Goal: Navigation & Orientation: Find specific page/section

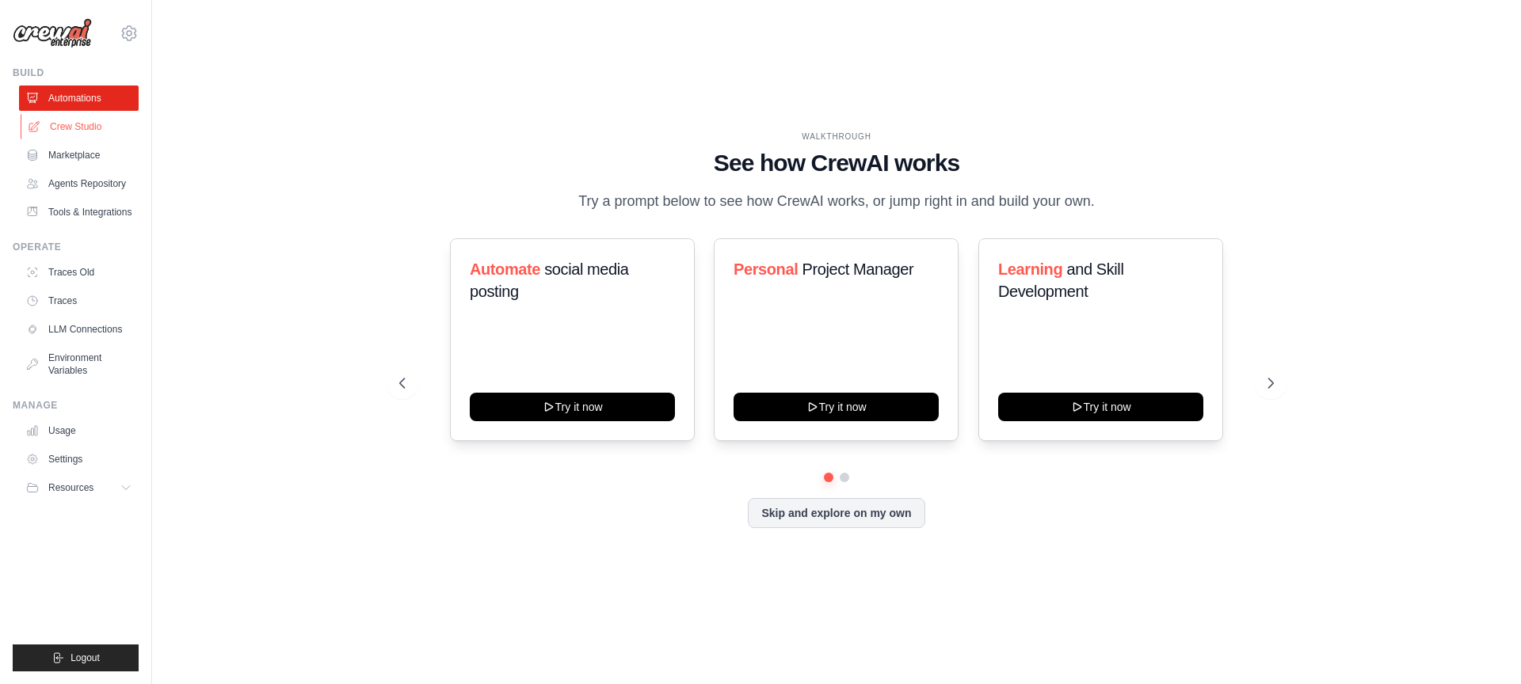
click at [87, 123] on link "Crew Studio" at bounding box center [81, 126] width 120 height 25
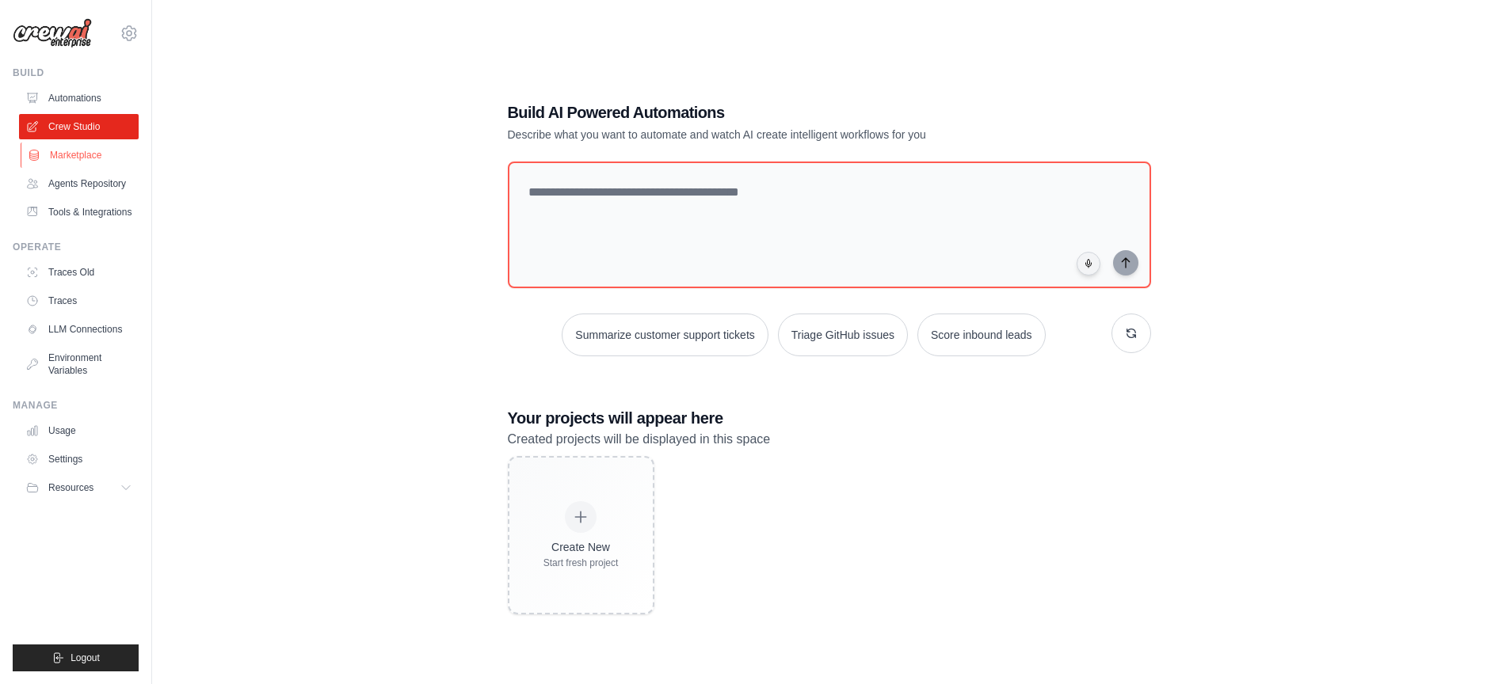
click at [63, 151] on link "Marketplace" at bounding box center [81, 155] width 120 height 25
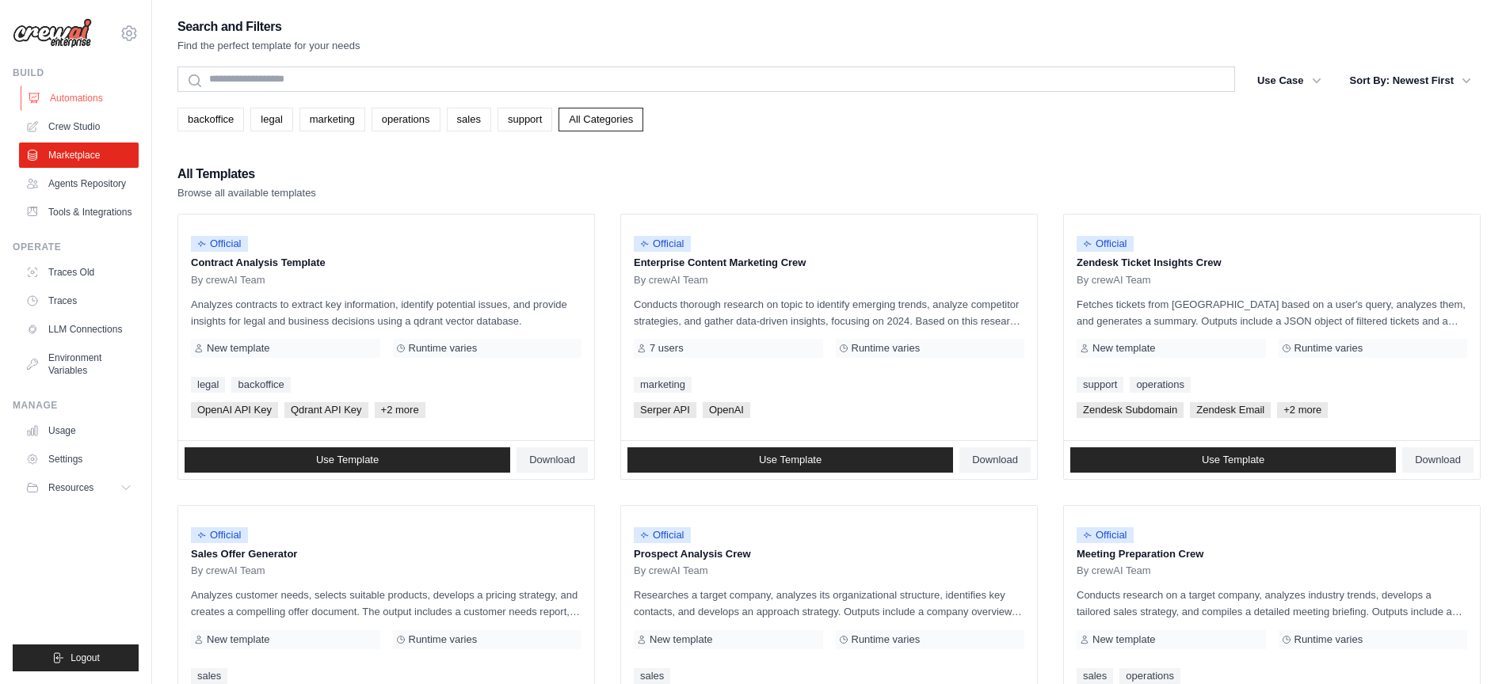
click at [69, 95] on link "Automations" at bounding box center [81, 98] width 120 height 25
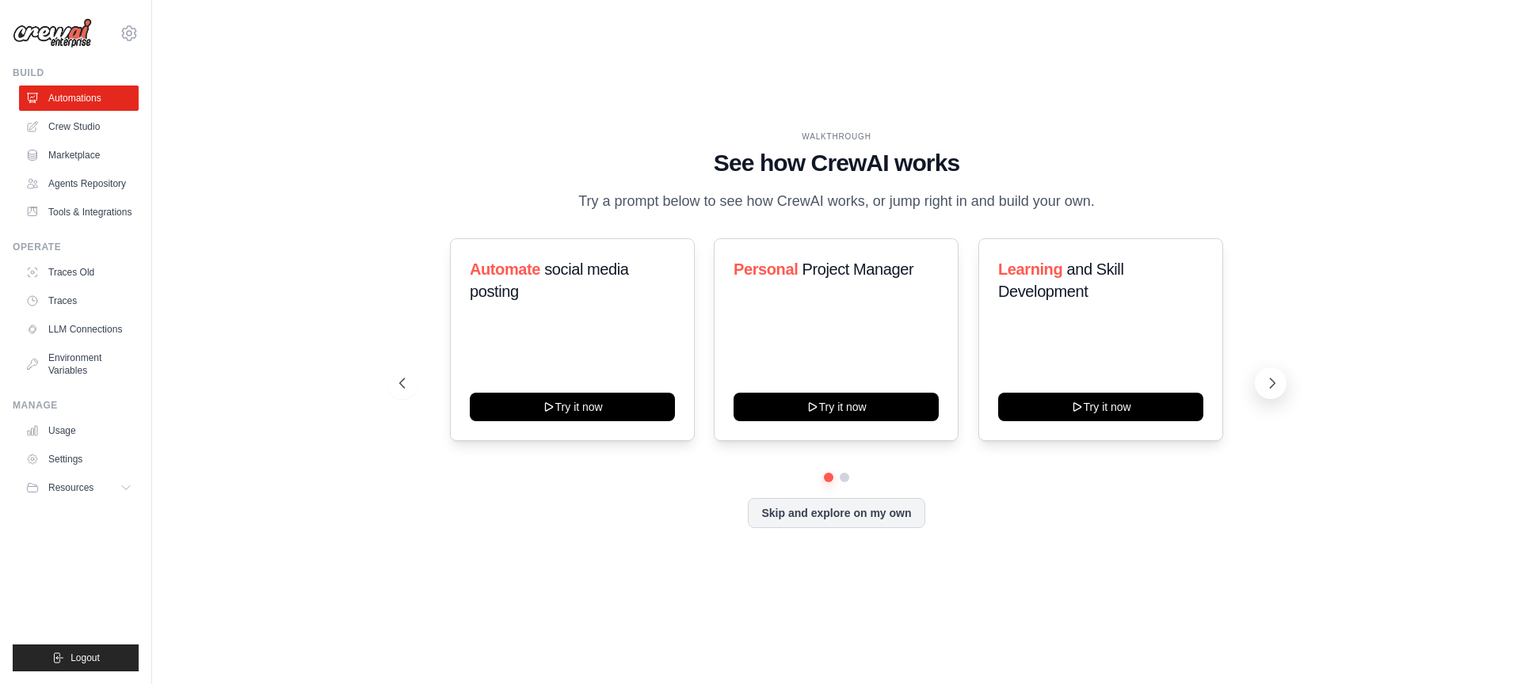
click at [1269, 374] on button at bounding box center [1271, 383] width 32 height 32
click at [1272, 377] on icon at bounding box center [1272, 383] width 16 height 16
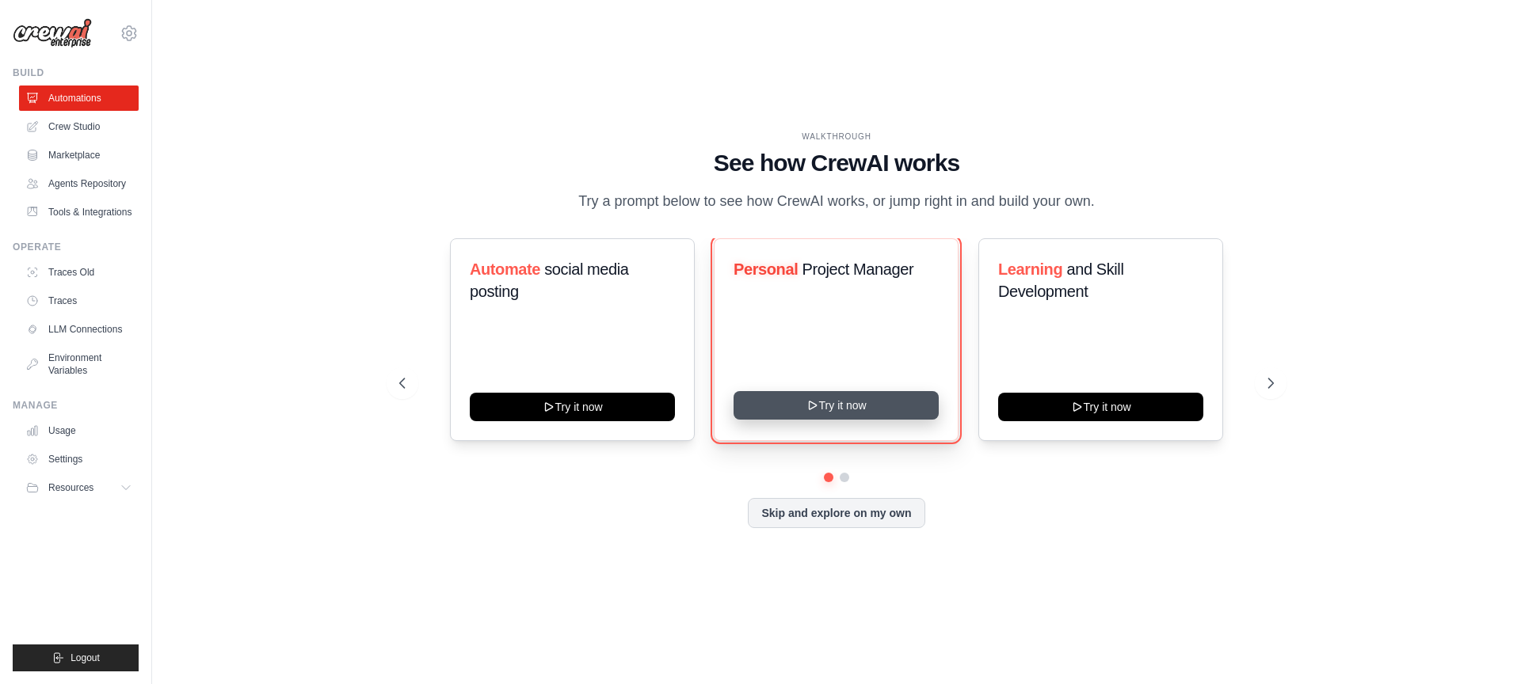
click at [884, 406] on button "Try it now" at bounding box center [835, 405] width 205 height 29
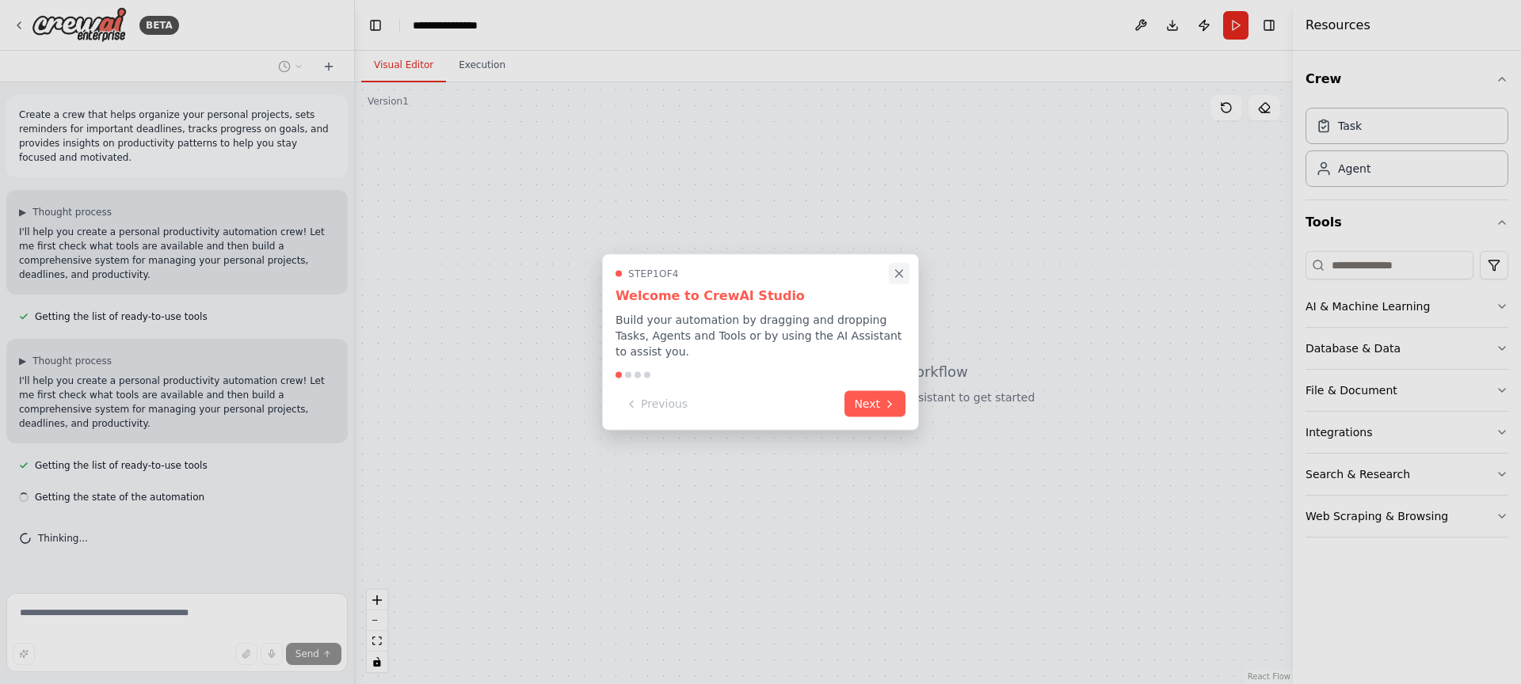
click at [900, 273] on icon "Close walkthrough" at bounding box center [899, 274] width 14 height 14
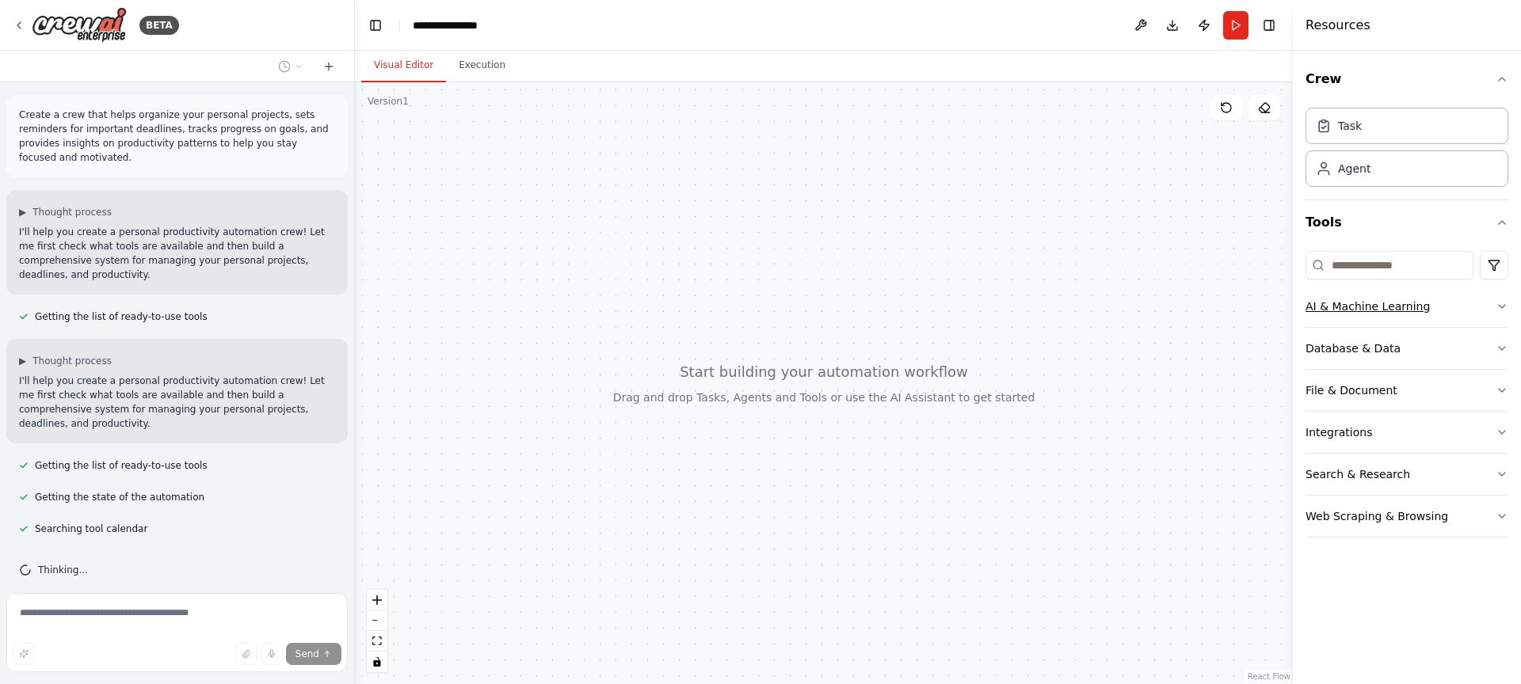
click at [1365, 307] on div "AI & Machine Learning" at bounding box center [1367, 307] width 124 height 16
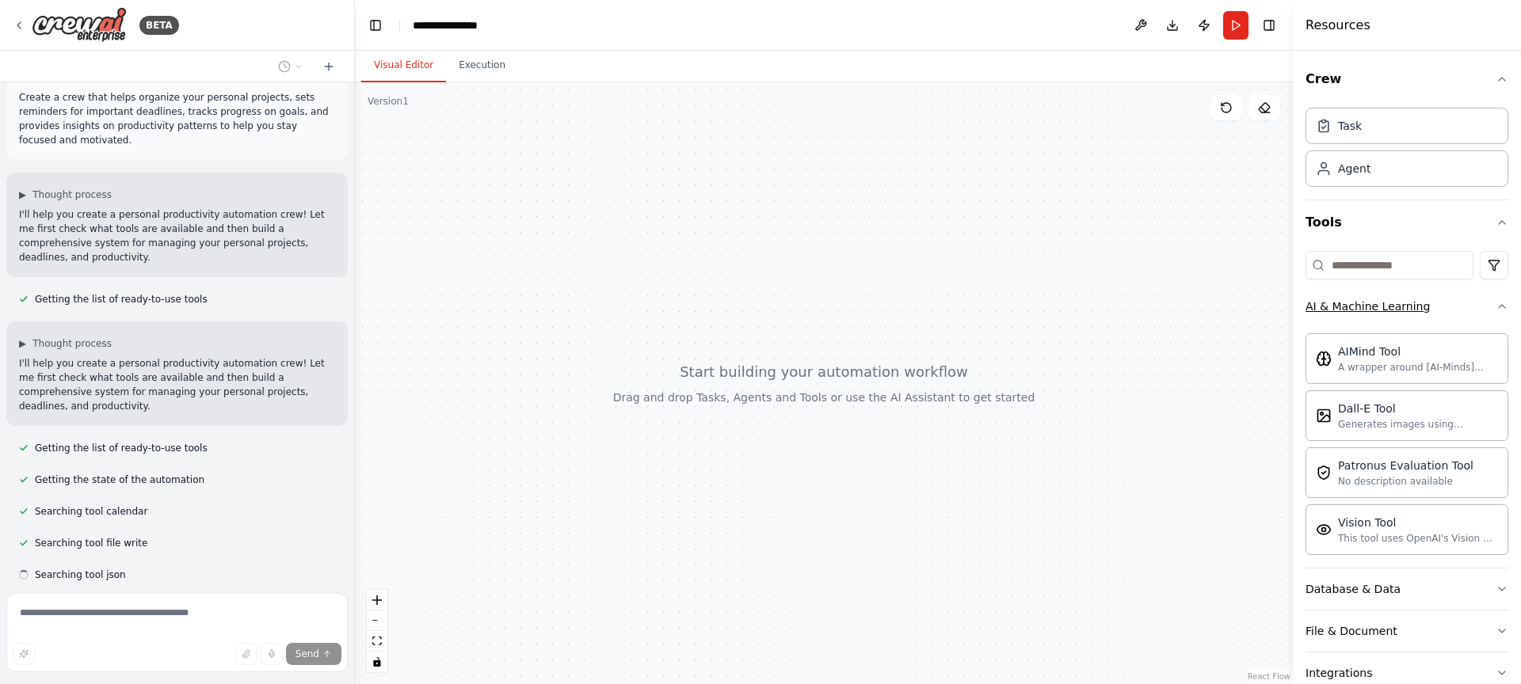
scroll to position [49, 0]
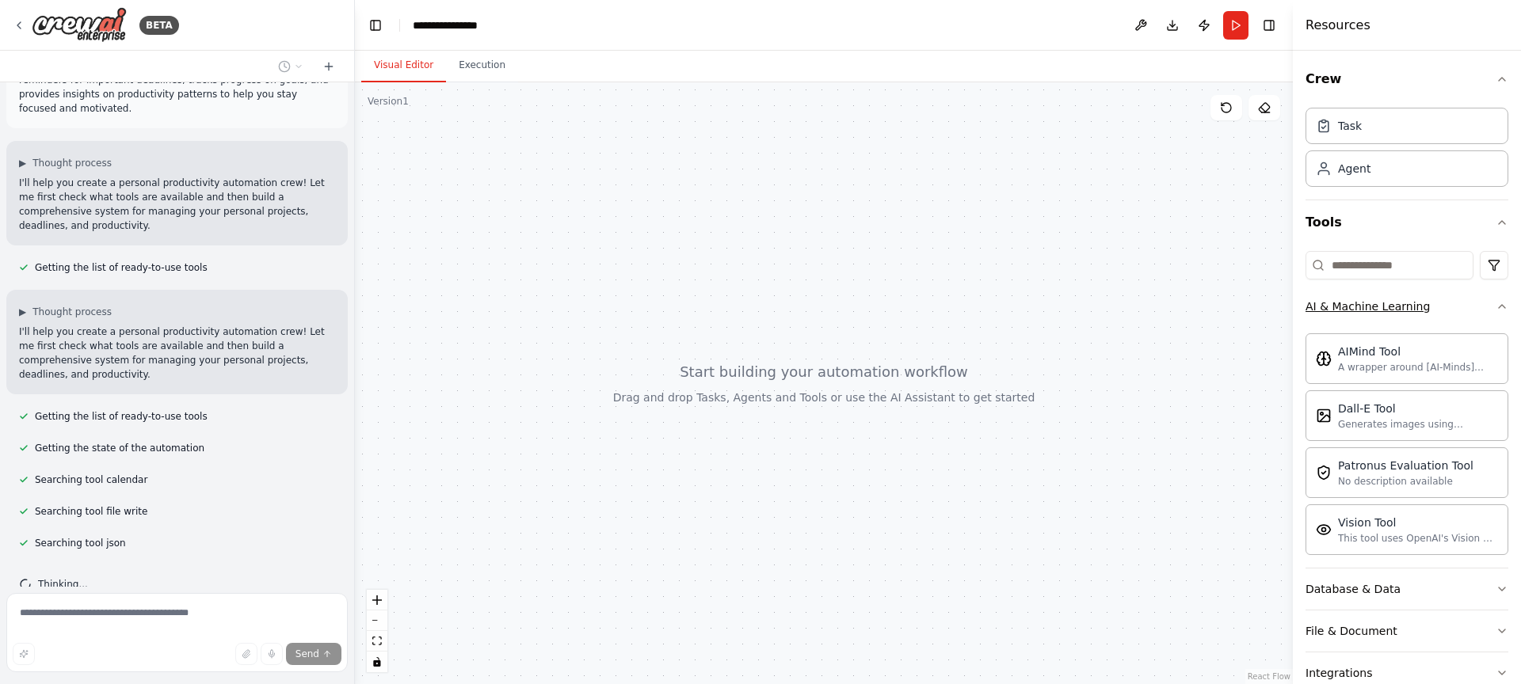
click at [1466, 307] on button "AI & Machine Learning" at bounding box center [1406, 306] width 203 height 41
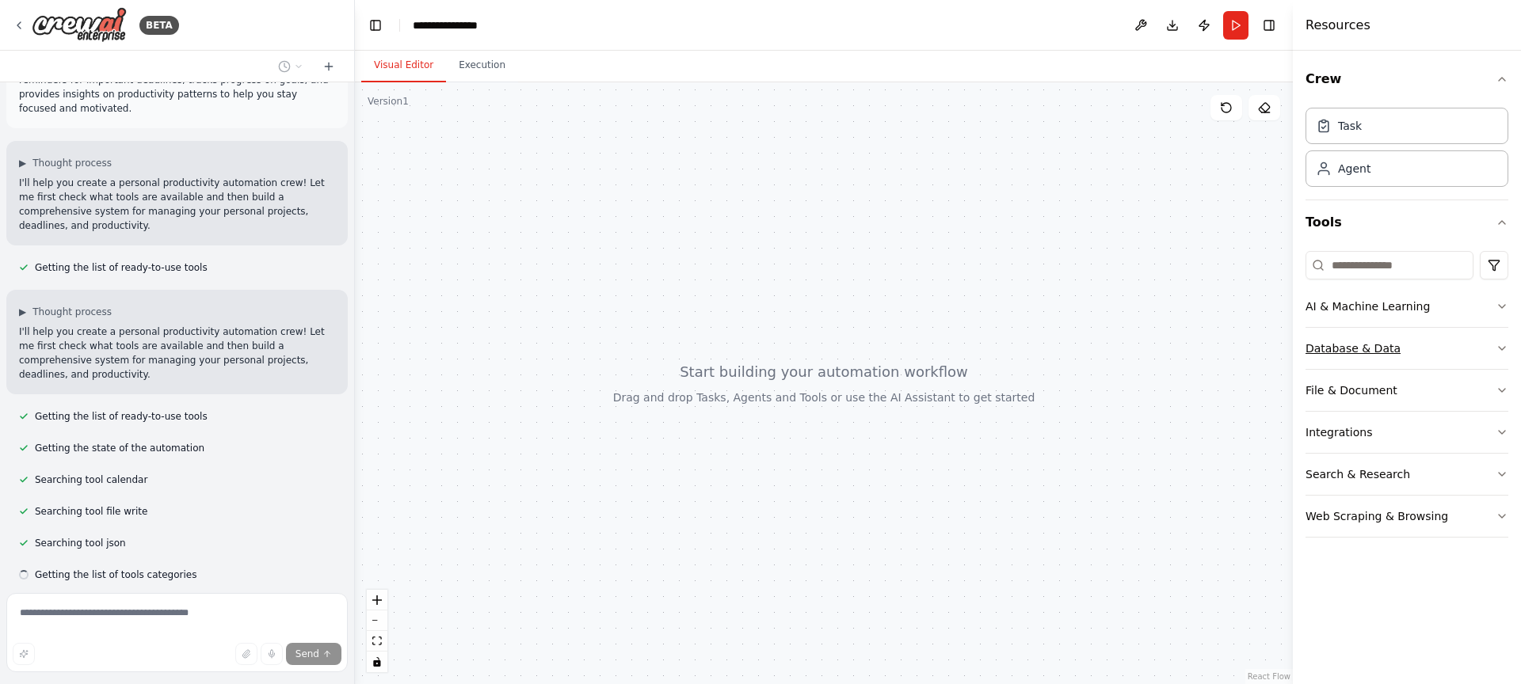
scroll to position [81, 0]
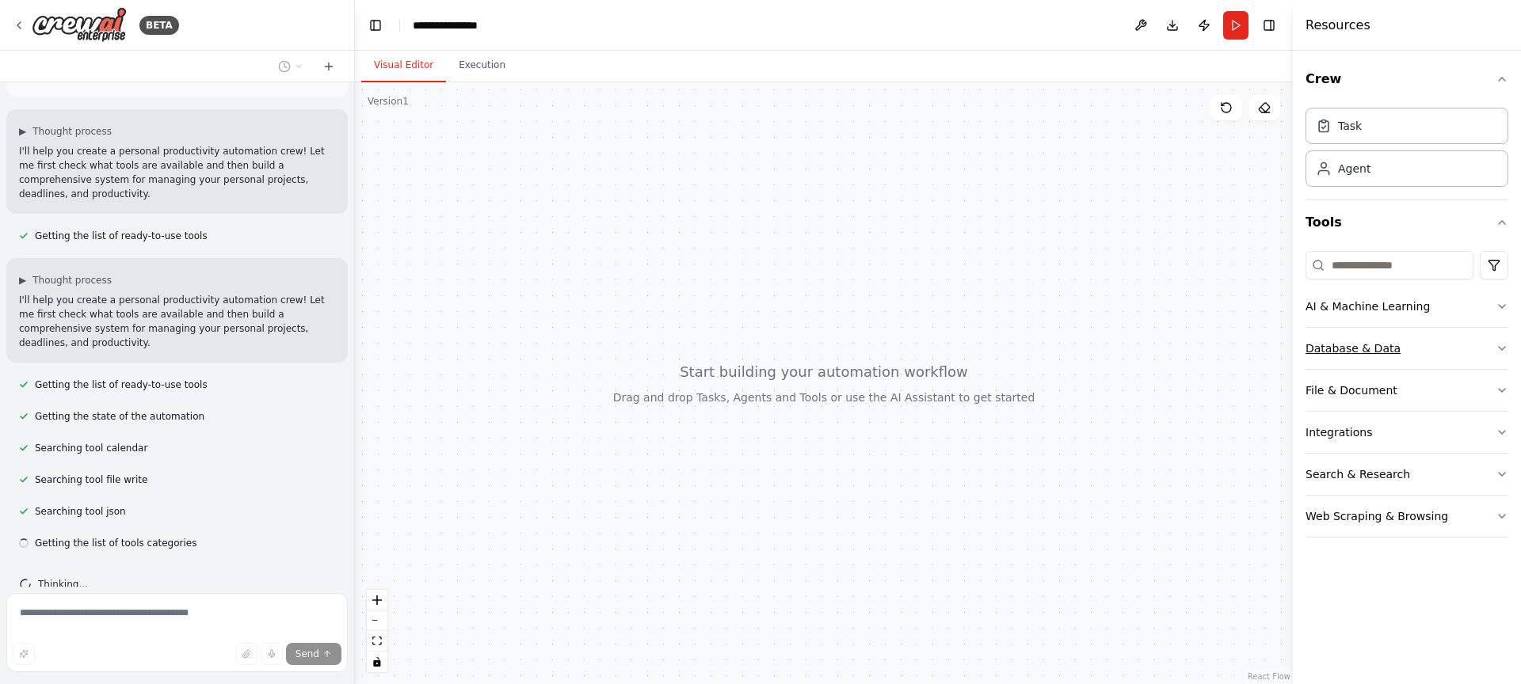
click at [1426, 340] on button "Database & Data" at bounding box center [1406, 348] width 203 height 41
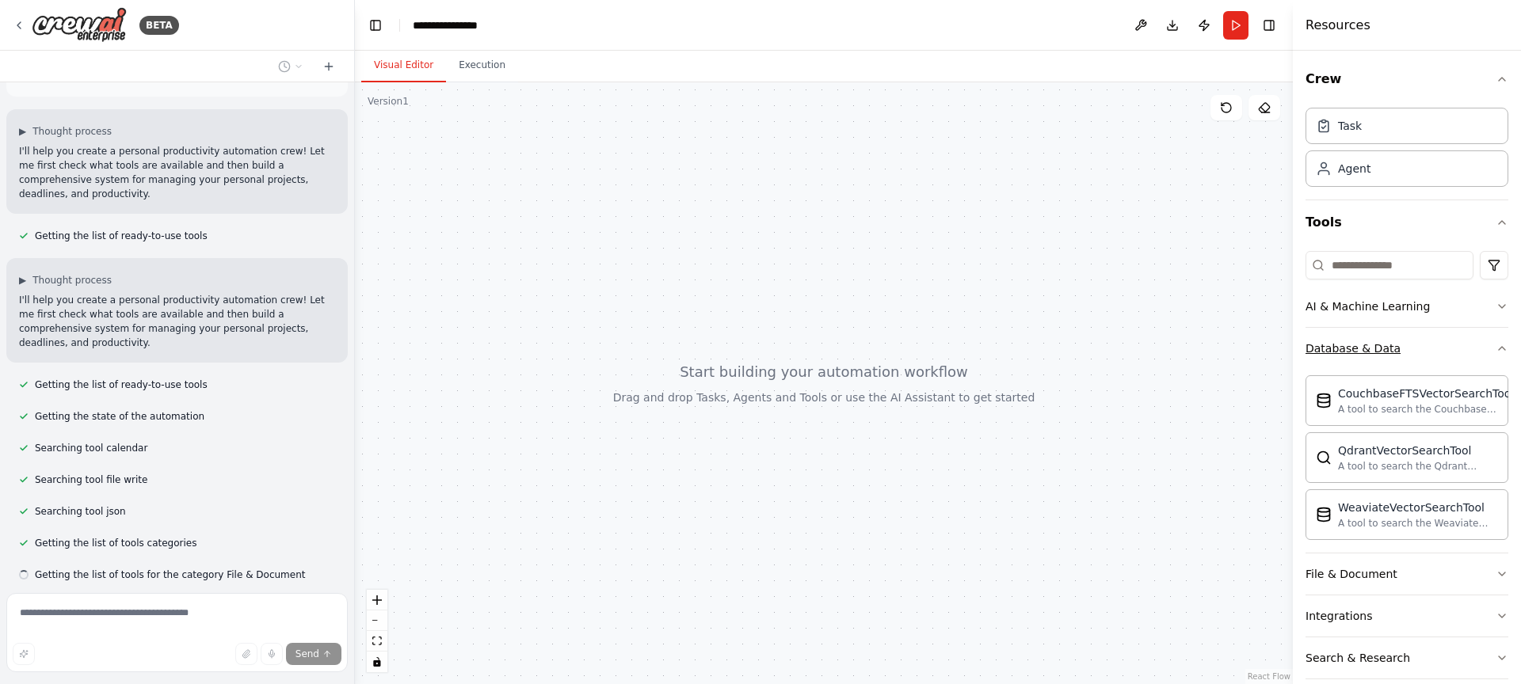
scroll to position [112, 0]
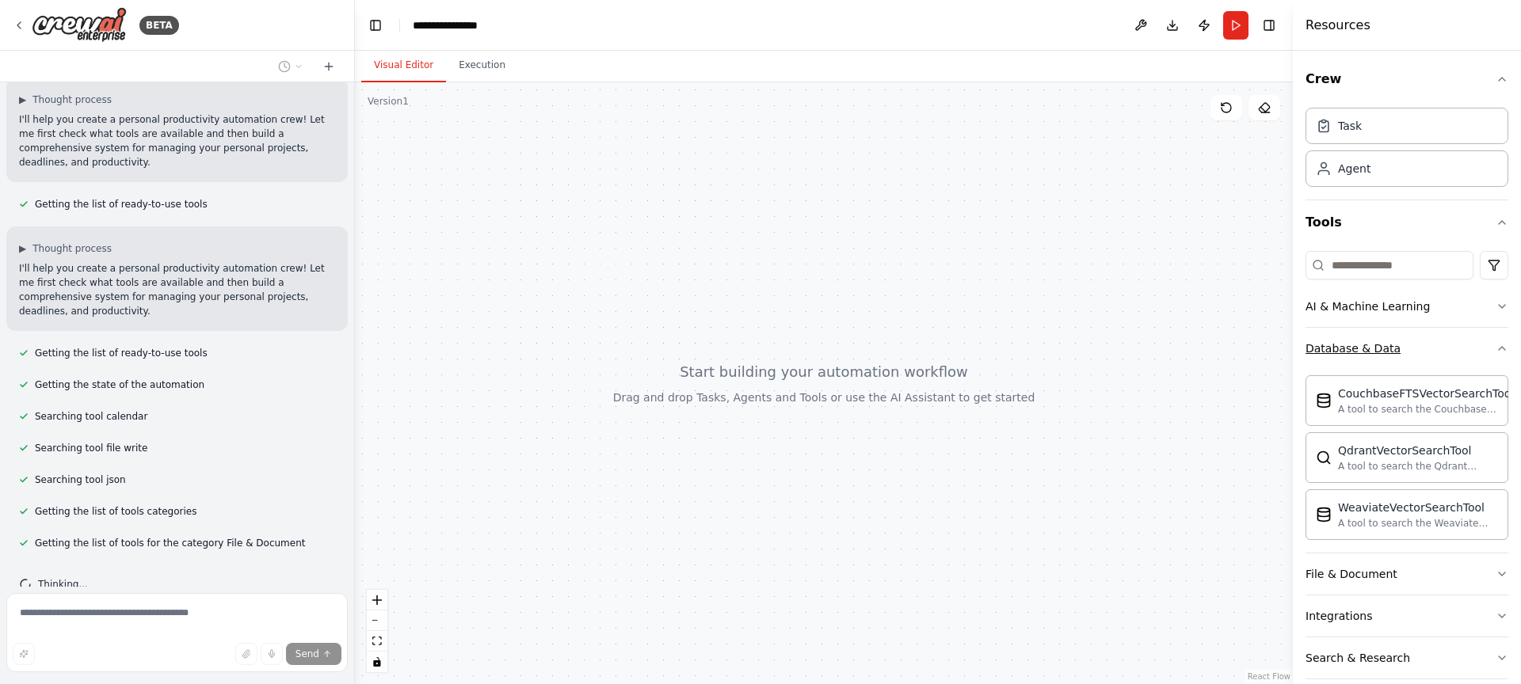
click at [1426, 340] on button "Database & Data" at bounding box center [1406, 348] width 203 height 41
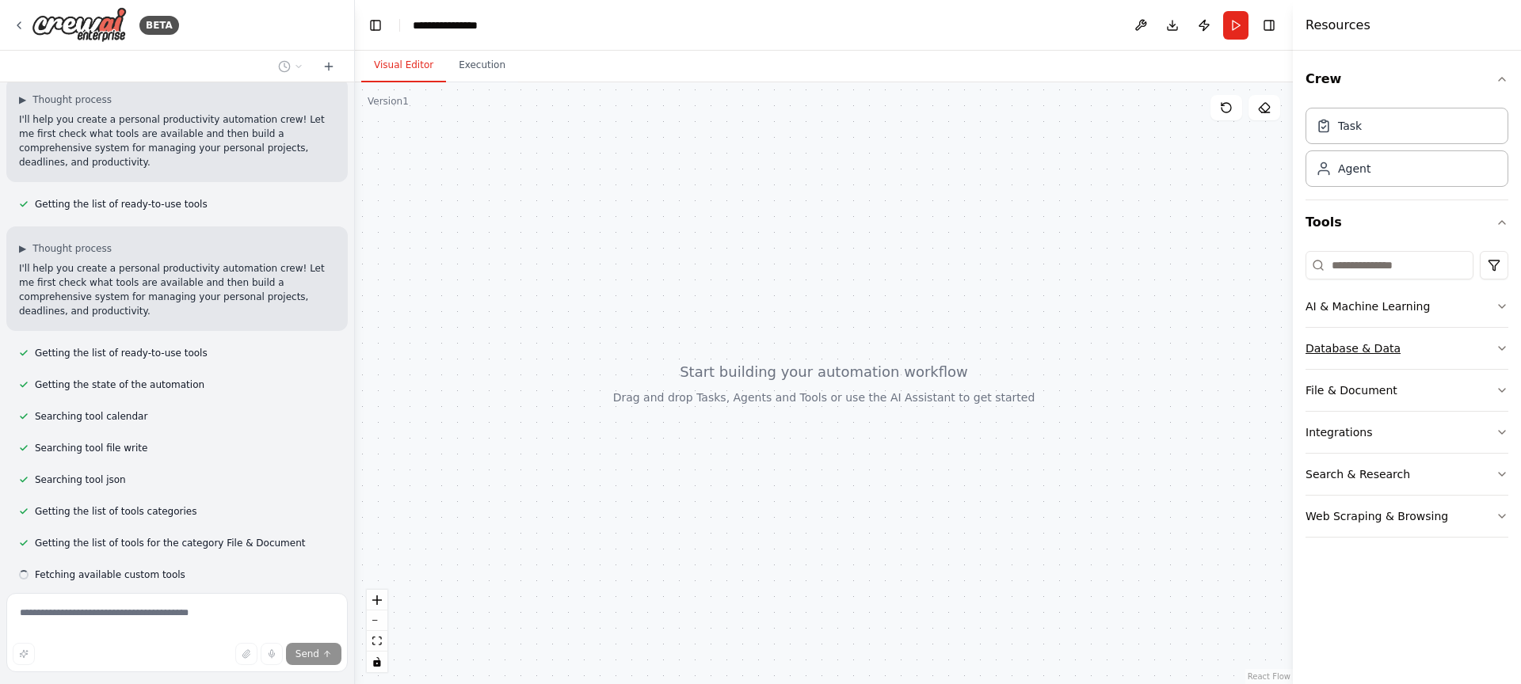
scroll to position [144, 0]
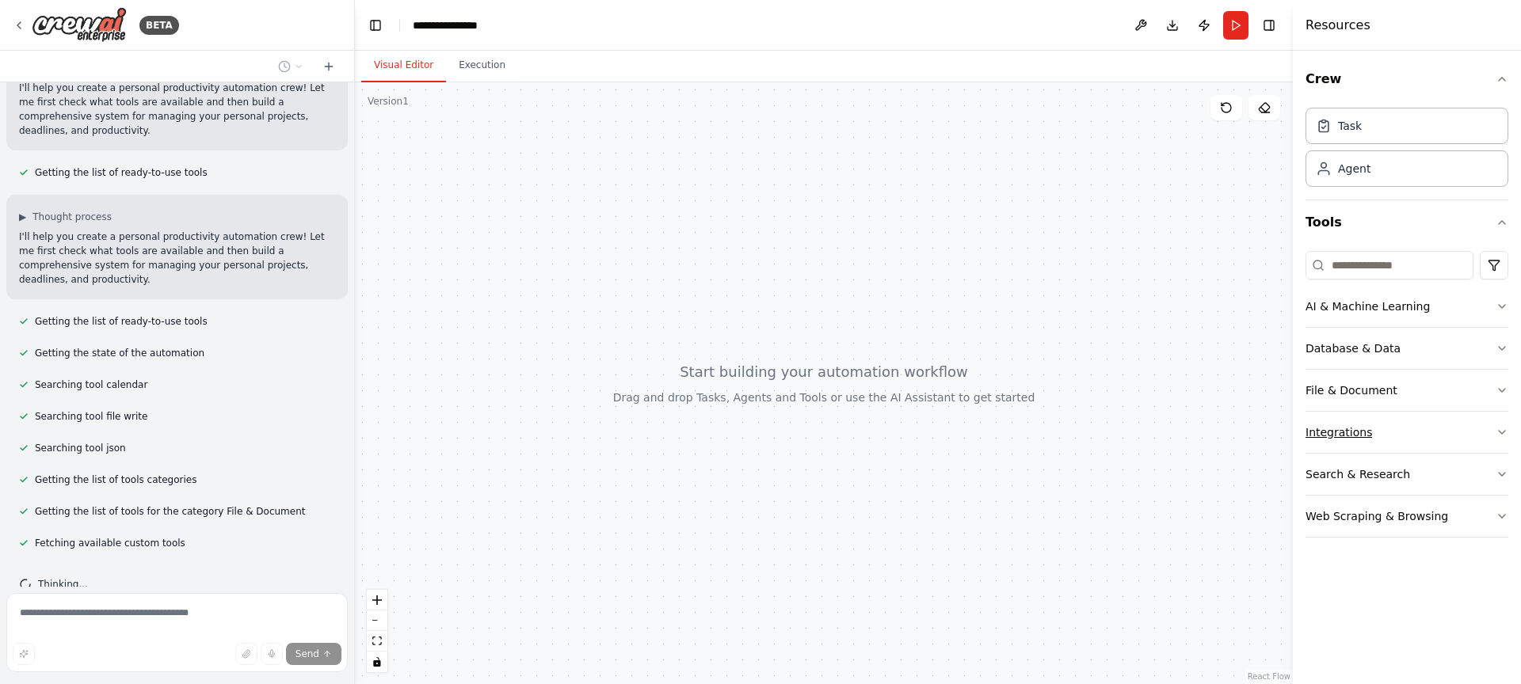
click at [1397, 434] on button "Integrations" at bounding box center [1406, 432] width 203 height 41
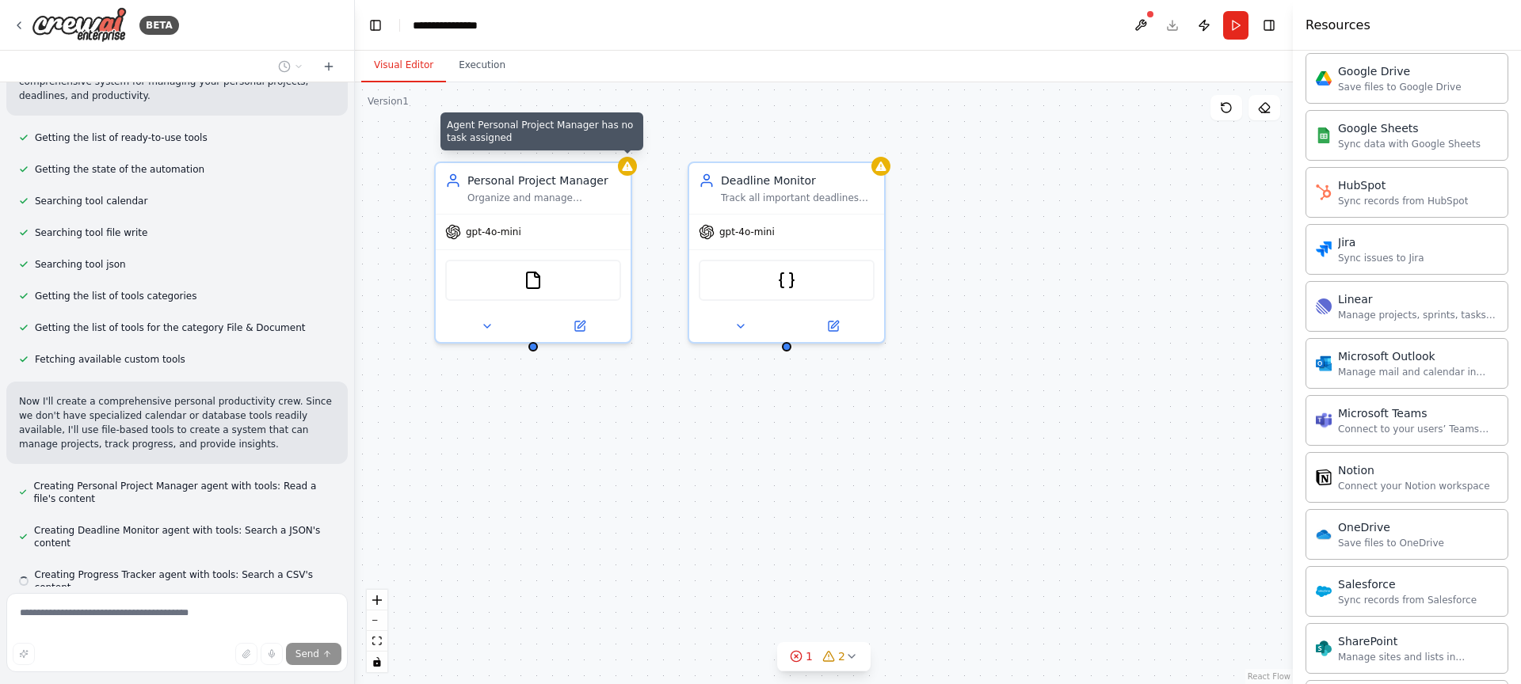
scroll to position [360, 0]
